Goal: Information Seeking & Learning: Learn about a topic

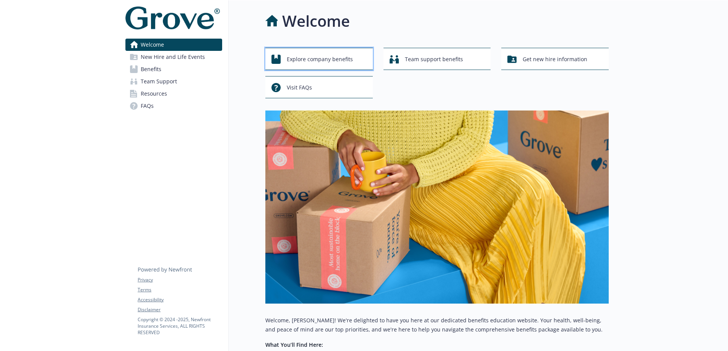
click at [366, 57] on div "Explore company benefits" at bounding box center [321, 59] width 98 height 15
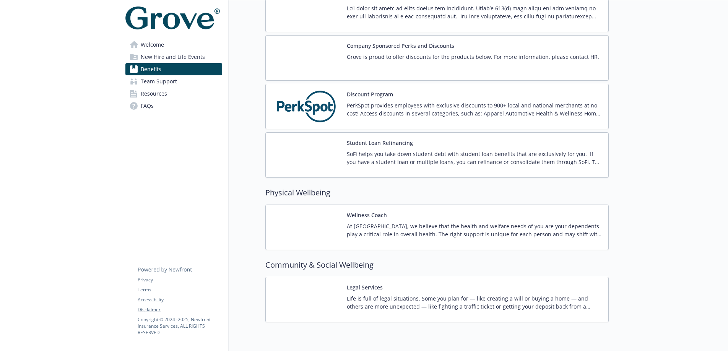
scroll to position [1165, 0]
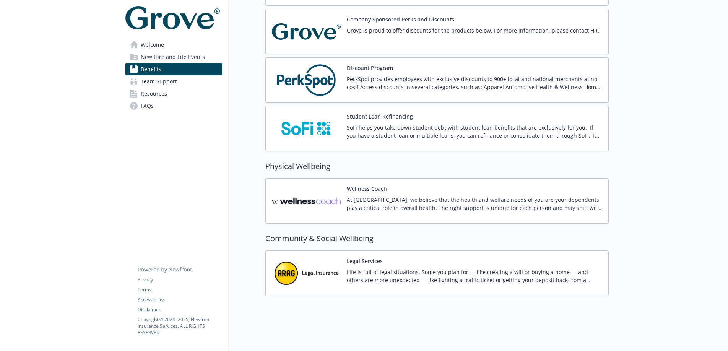
click at [541, 284] on p "Life is full of legal situations. Some you plan for — like creating a will or b…" at bounding box center [475, 276] width 256 height 16
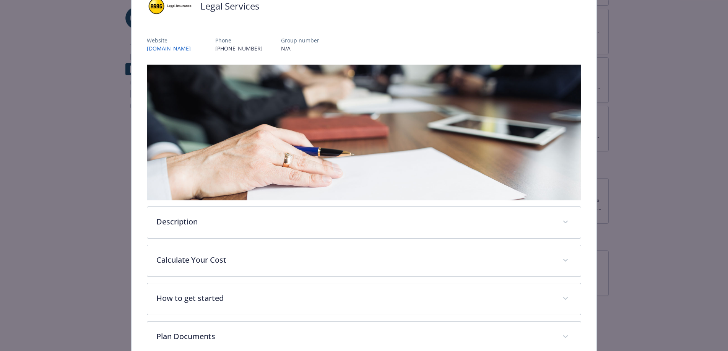
scroll to position [78, 0]
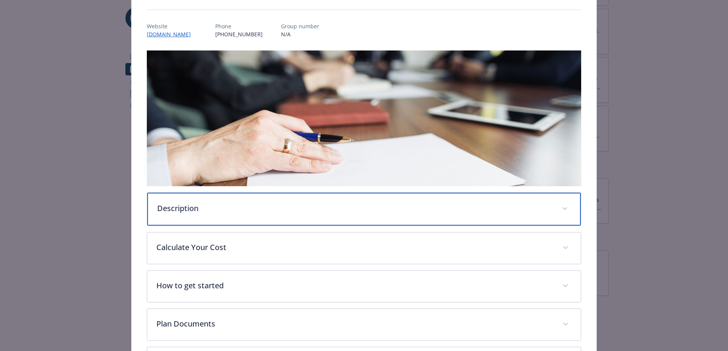
click at [364, 209] on p "Description" at bounding box center [355, 208] width 396 height 11
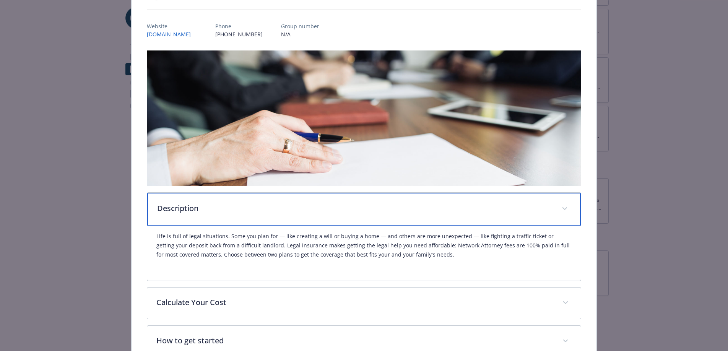
click at [364, 209] on p "Description" at bounding box center [355, 208] width 396 height 11
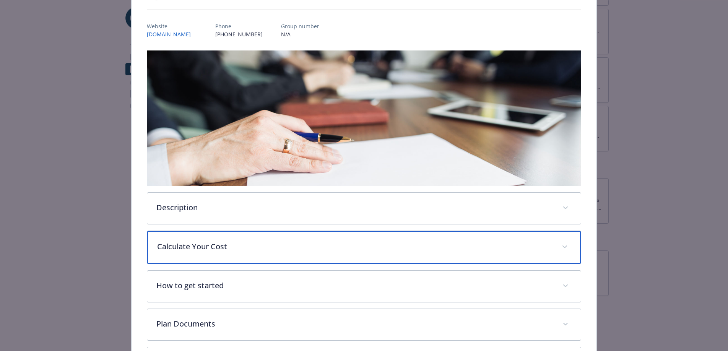
click at [378, 246] on p "Calculate Your Cost" at bounding box center [355, 246] width 396 height 11
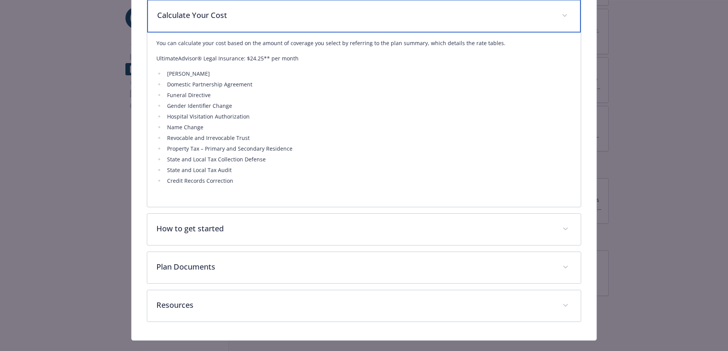
scroll to position [318, 0]
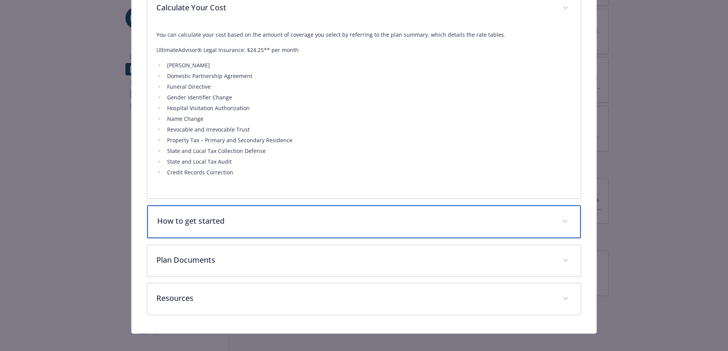
click at [417, 229] on div "How to get started" at bounding box center [364, 221] width 434 height 33
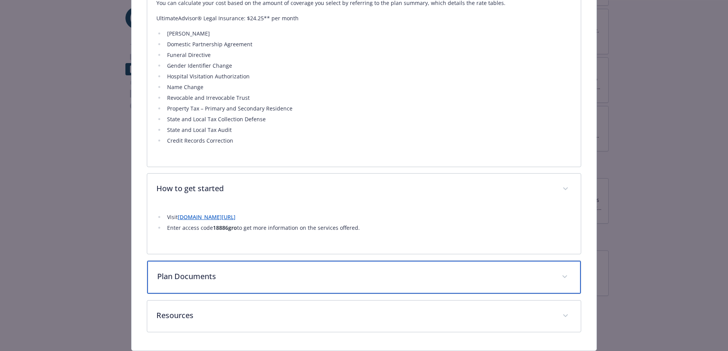
click at [419, 274] on p "Plan Documents" at bounding box center [355, 276] width 396 height 11
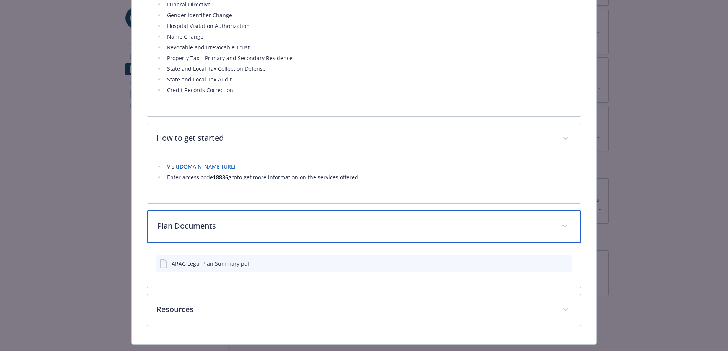
scroll to position [400, 0]
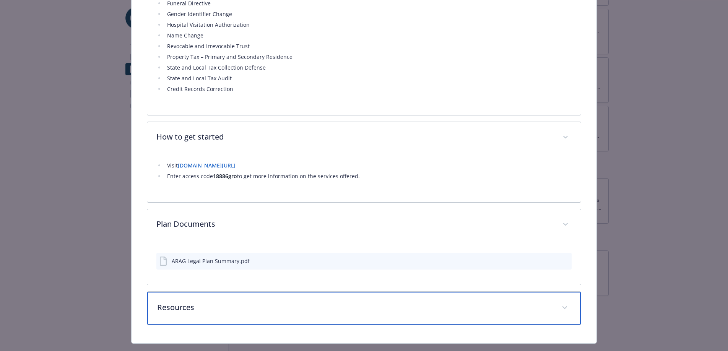
click at [408, 304] on p "Resources" at bounding box center [355, 307] width 396 height 11
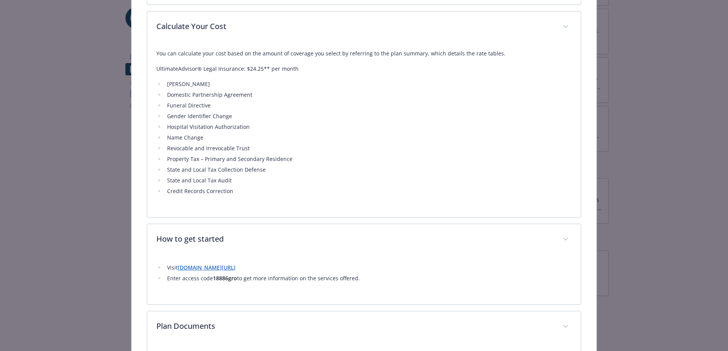
scroll to position [297, 0]
drag, startPoint x: 299, startPoint y: 53, endPoint x: 490, endPoint y: 59, distance: 191.7
click at [490, 59] on p "You can calculate your cost based on the amount of coverage you select by refer…" at bounding box center [364, 54] width 416 height 9
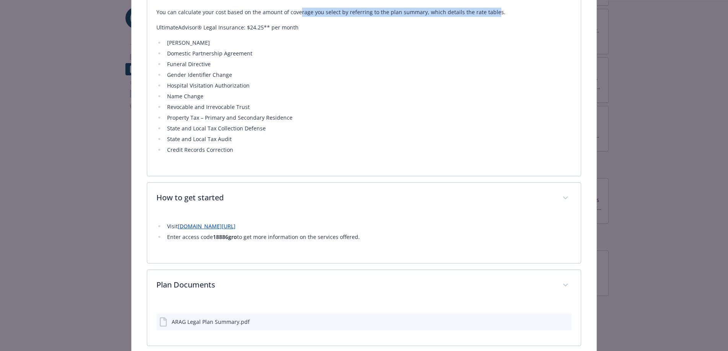
scroll to position [408, 0]
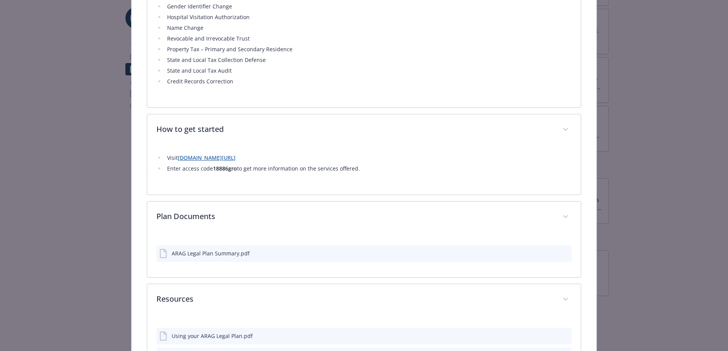
click at [231, 158] on link "[DOMAIN_NAME][URL]" at bounding box center [207, 157] width 58 height 7
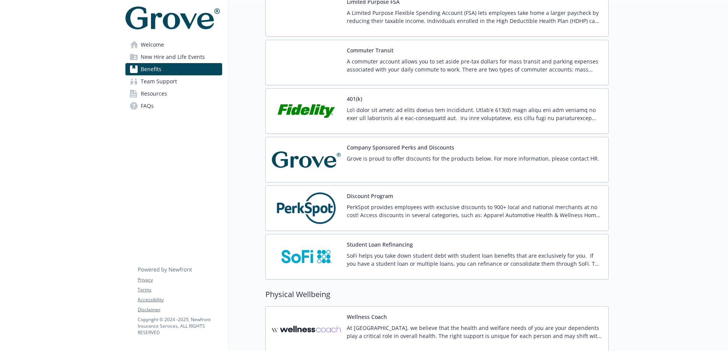
scroll to position [1032, 0]
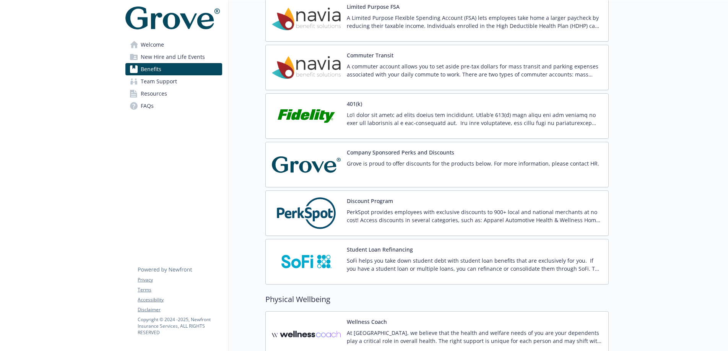
click at [163, 59] on span "New Hire and Life Events" at bounding box center [173, 57] width 64 height 12
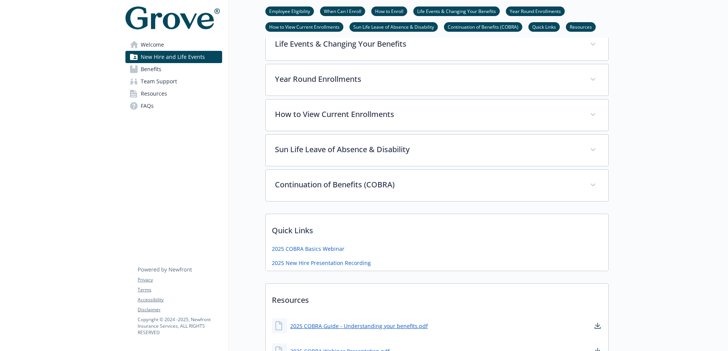
scroll to position [555, 0]
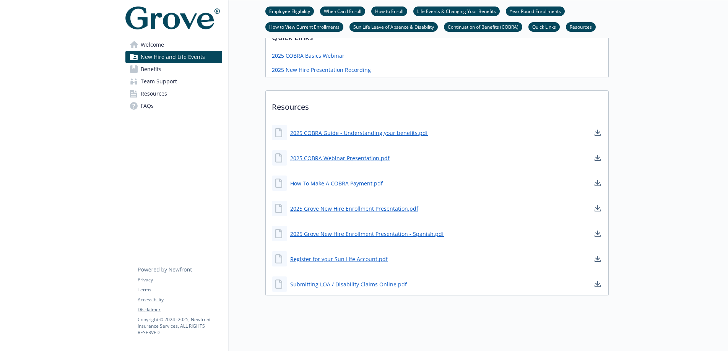
click at [371, 28] on link "Sun Life Leave of Absence & Disability" at bounding box center [394, 26] width 88 height 7
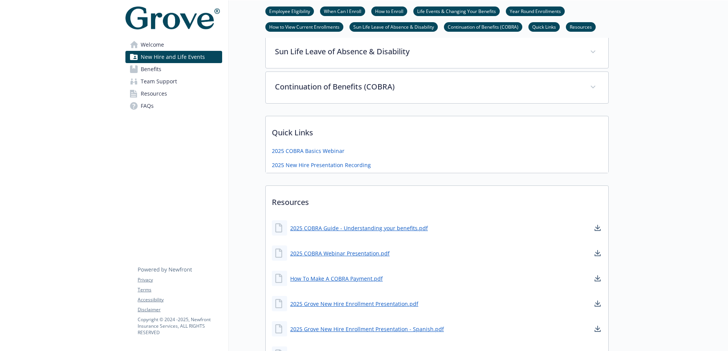
scroll to position [456, 0]
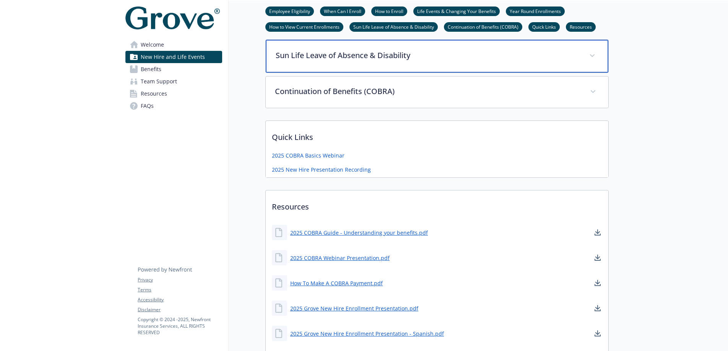
click at [365, 47] on div "Sun Life Leave of Absence & Disability" at bounding box center [437, 56] width 343 height 33
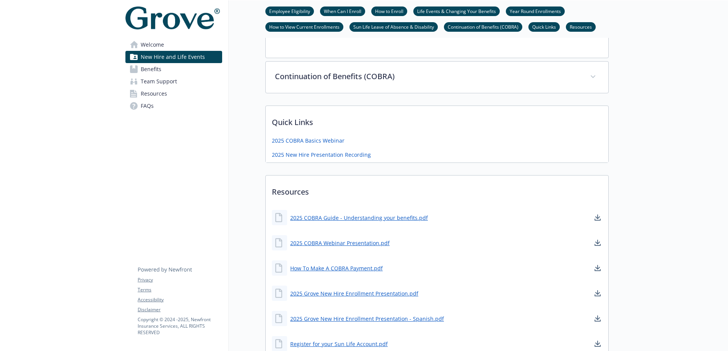
scroll to position [767, 0]
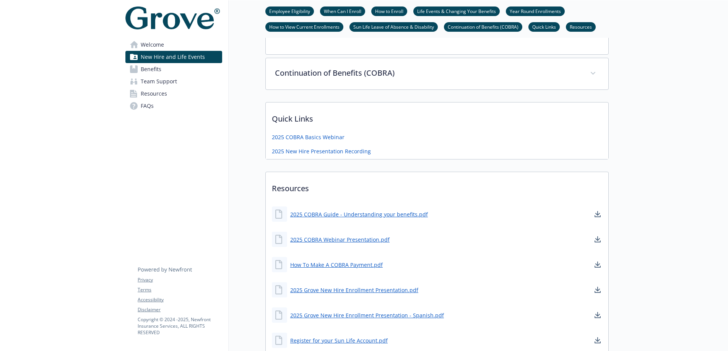
click at [148, 80] on span "Team Support" at bounding box center [159, 81] width 36 height 12
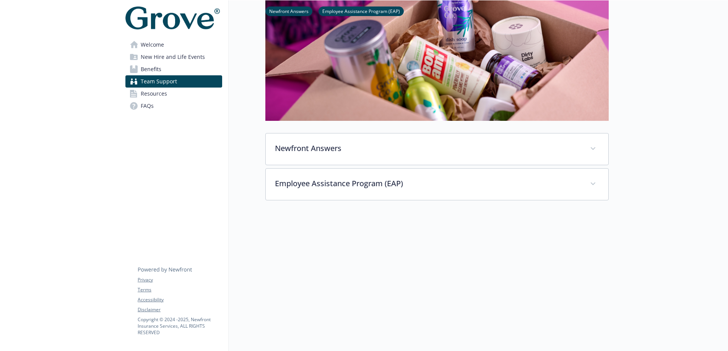
scroll to position [0, 0]
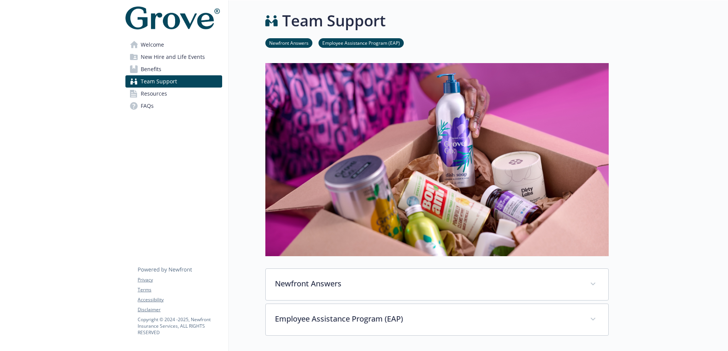
click at [148, 68] on span "Benefits" at bounding box center [151, 69] width 21 height 12
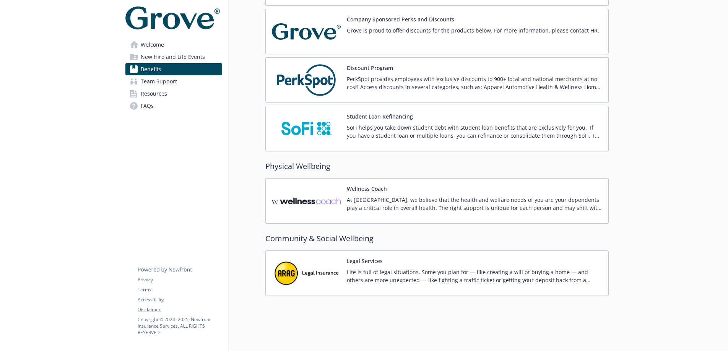
scroll to position [1162, 0]
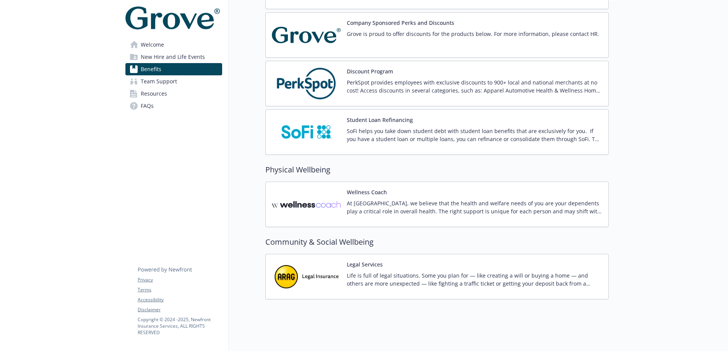
click at [368, 278] on p "Life is full of legal situations. Some you plan for — like creating a will or b…" at bounding box center [475, 280] width 256 height 16
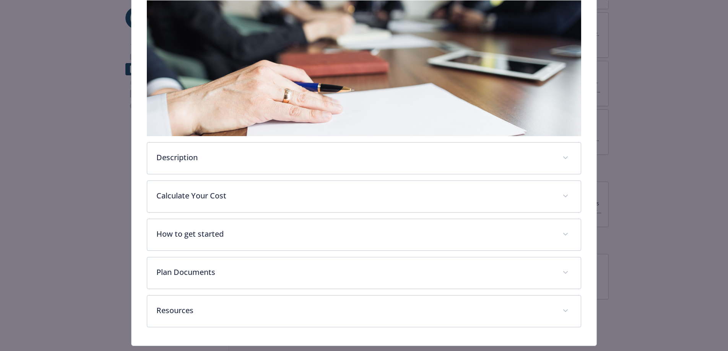
scroll to position [148, 0]
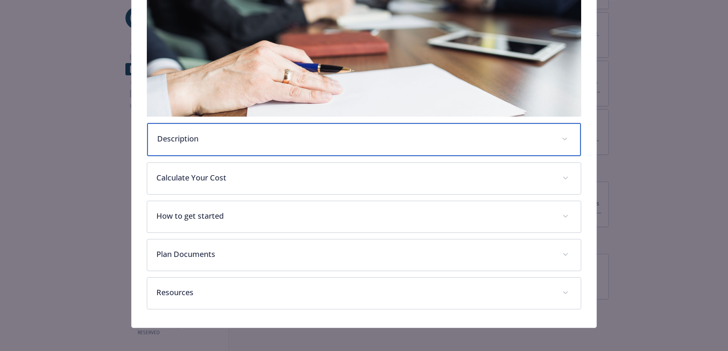
click at [224, 138] on p "Description" at bounding box center [355, 138] width 396 height 11
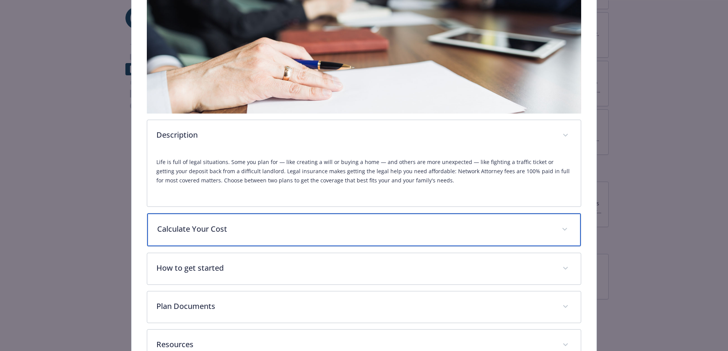
click at [252, 233] on p "Calculate Your Cost" at bounding box center [355, 228] width 396 height 11
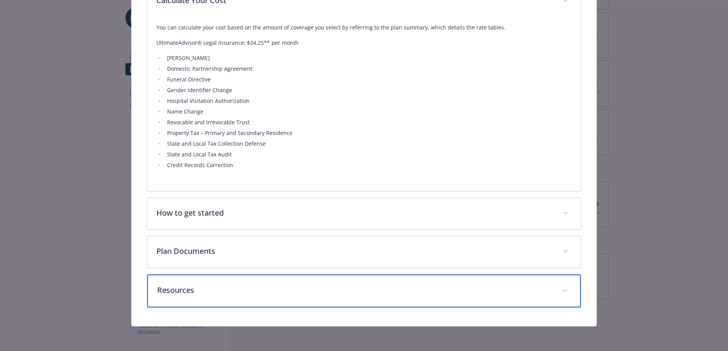
click at [241, 288] on p "Resources" at bounding box center [355, 290] width 396 height 11
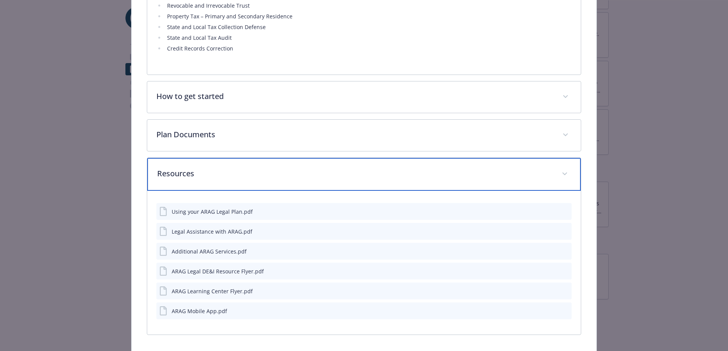
scroll to position [504, 0]
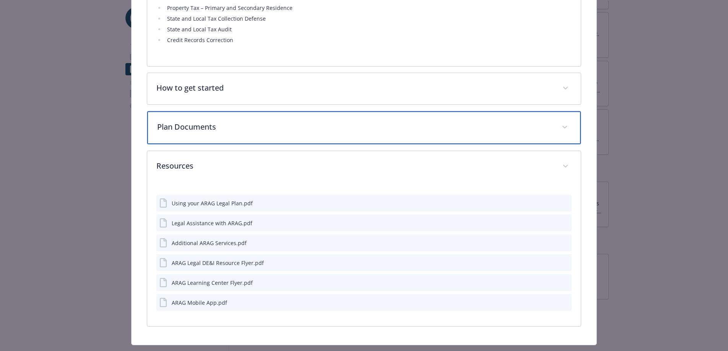
click at [230, 120] on div "Plan Documents" at bounding box center [364, 127] width 434 height 33
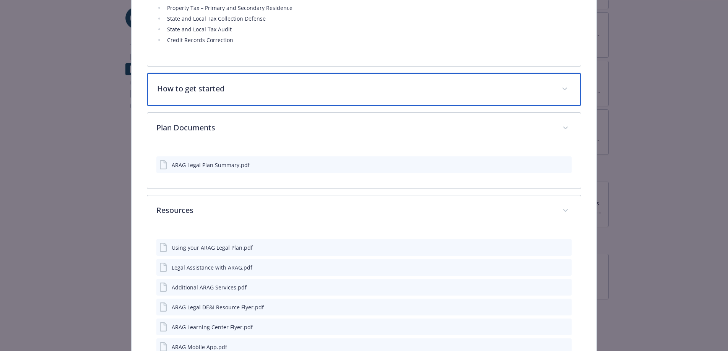
click at [239, 90] on p "How to get started" at bounding box center [355, 88] width 396 height 11
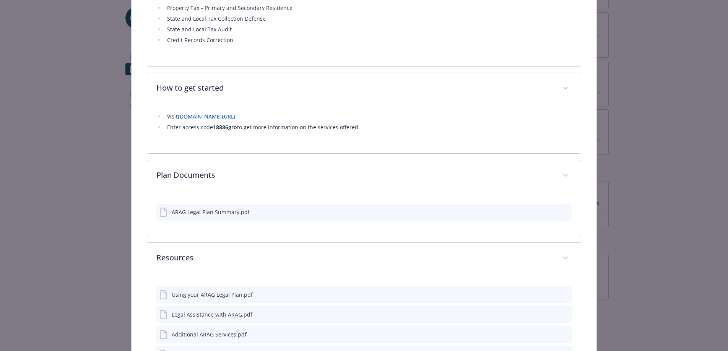
click at [239, 214] on div "ARAG Legal Plan Summary.pdf" at bounding box center [211, 212] width 78 height 8
click at [570, 212] on div "ARAG Legal Plan Summary.pdf" at bounding box center [364, 212] width 416 height 17
click at [566, 213] on icon "preview file" at bounding box center [564, 211] width 7 height 5
